Goal: Task Accomplishment & Management: Complete application form

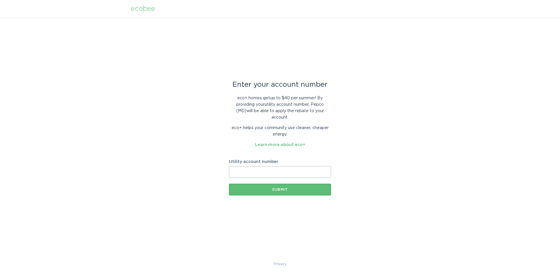
click at [256, 168] on input "Utility account number" at bounding box center [280, 172] width 102 height 12
paste input "55038215350"
type input "55038215350"
click at [269, 190] on div "Submit" at bounding box center [280, 189] width 96 height 3
